Goal: Find contact information: Find contact information

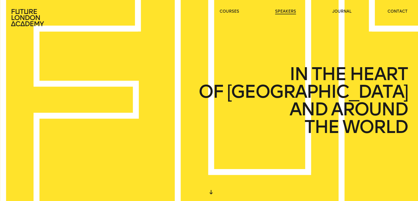
click at [286, 10] on link "speakers" at bounding box center [285, 11] width 21 height 5
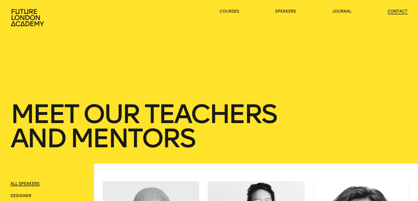
click at [399, 9] on link "contact" at bounding box center [397, 11] width 20 height 5
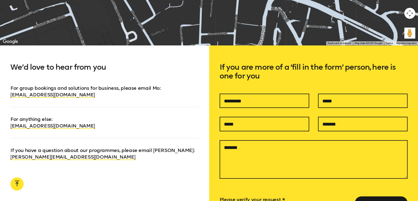
scroll to position [333, 0]
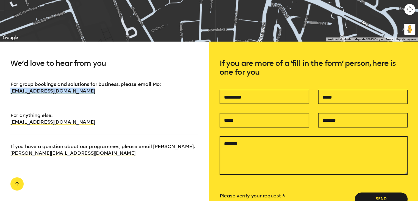
drag, startPoint x: 91, startPoint y: 93, endPoint x: 9, endPoint y: 91, distance: 82.4
click at [9, 91] on div "We’d love to hear from you For group bookings and solutions for business, pleas…" at bounding box center [104, 149] width 209 height 217
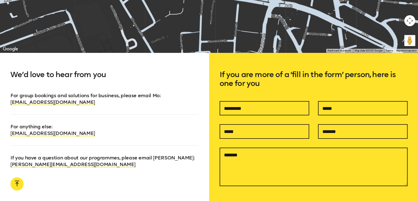
scroll to position [323, 0]
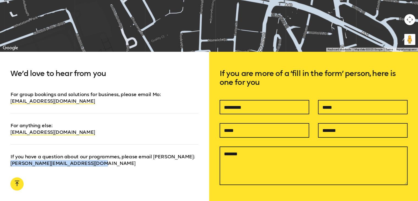
drag, startPoint x: 99, startPoint y: 163, endPoint x: 12, endPoint y: 164, distance: 87.1
click at [12, 164] on p "If you have a question about our programmes, please email [PERSON_NAME] : [PERS…" at bounding box center [104, 155] width 188 height 22
copy link "[PERSON_NAME][EMAIL_ADDRESS][DOMAIN_NAME]"
